Goal: Register for event/course

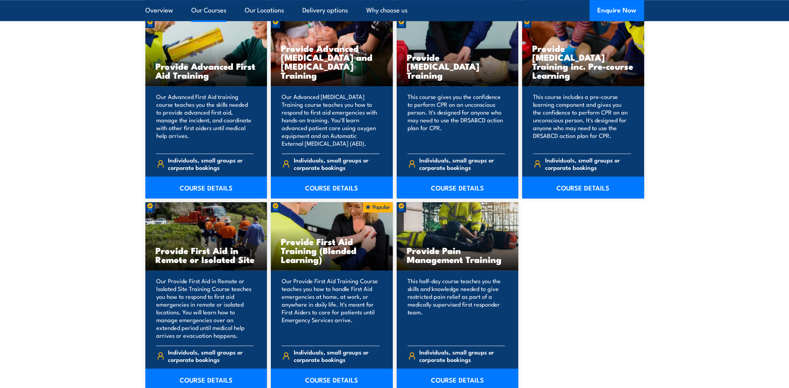
scroll to position [1092, 0]
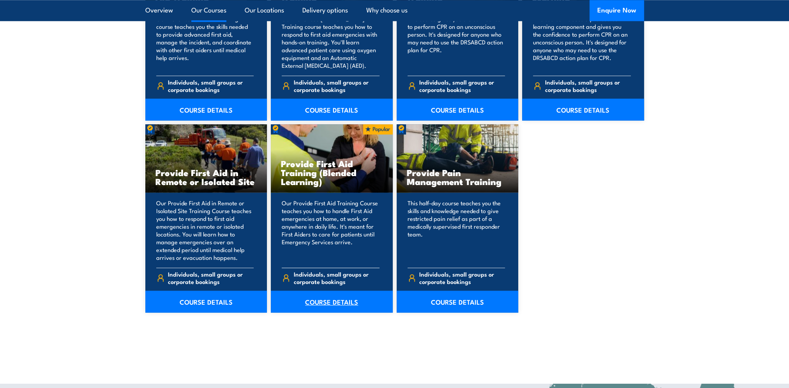
click at [324, 303] on link "COURSE DETAILS" at bounding box center [332, 302] width 122 height 22
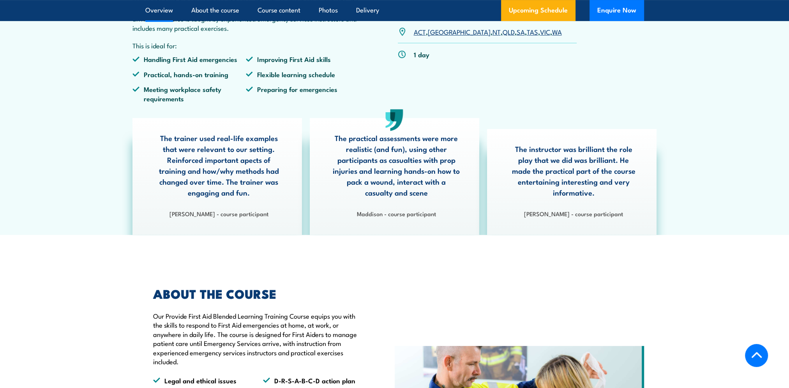
scroll to position [273, 0]
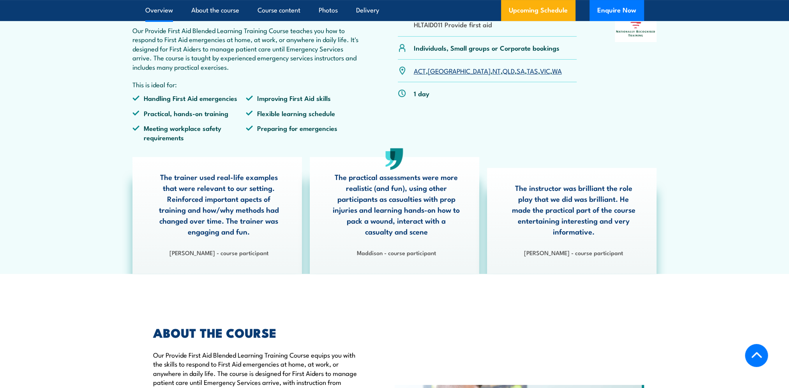
click at [503, 75] on link "QLD" at bounding box center [509, 70] width 12 height 9
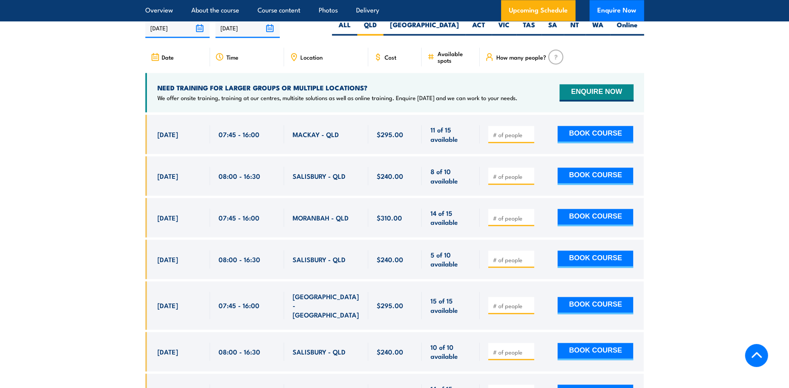
scroll to position [1506, 0]
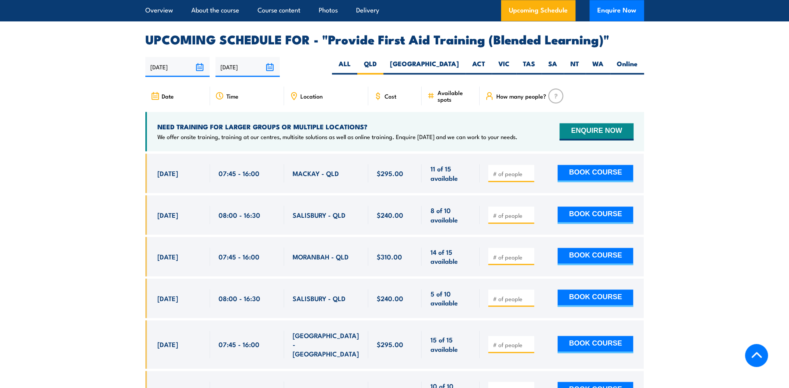
click at [297, 100] on icon at bounding box center [294, 96] width 9 height 9
click at [294, 100] on icon at bounding box center [294, 96] width 9 height 9
click at [305, 99] on span "Location" at bounding box center [312, 96] width 22 height 7
click at [331, 77] on div "22/08/2025 18/02/2026" at bounding box center [394, 67] width 499 height 20
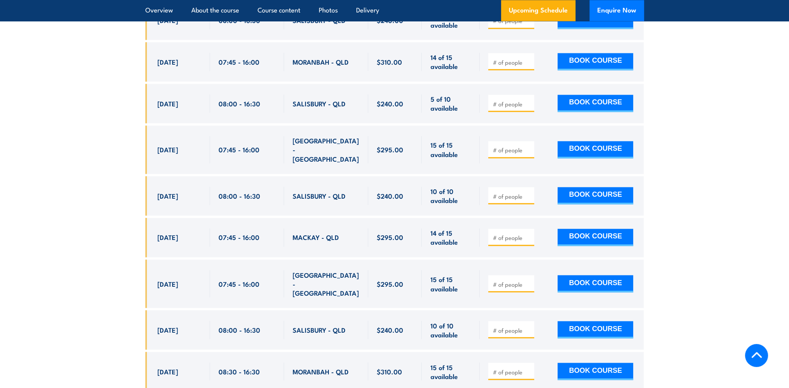
scroll to position [1739, 0]
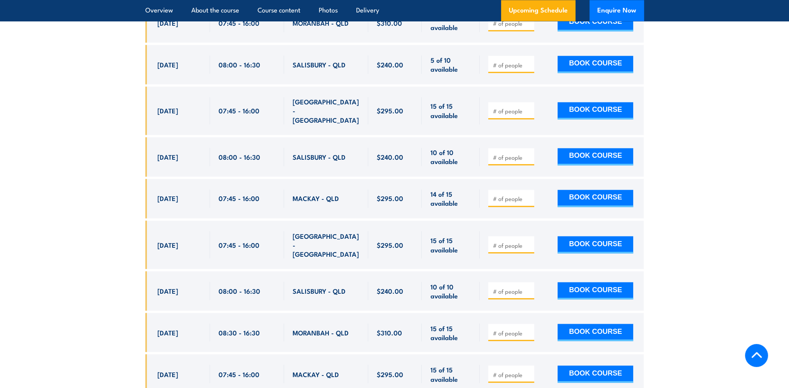
click at [504, 329] on input "number" at bounding box center [512, 333] width 39 height 8
type input "1"
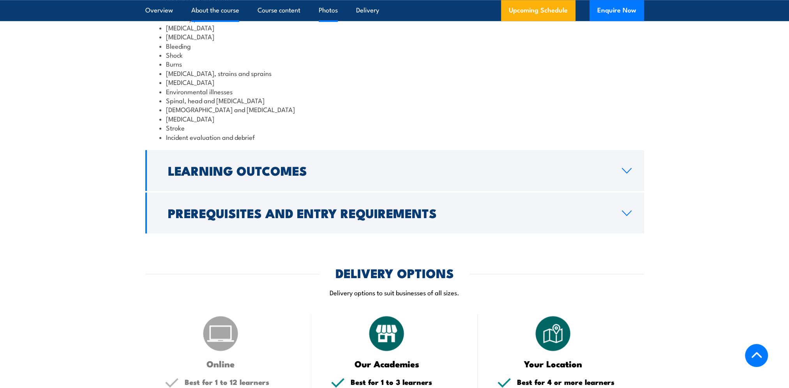
scroll to position [648, 0]
